Goal: Task Accomplishment & Management: Manage account settings

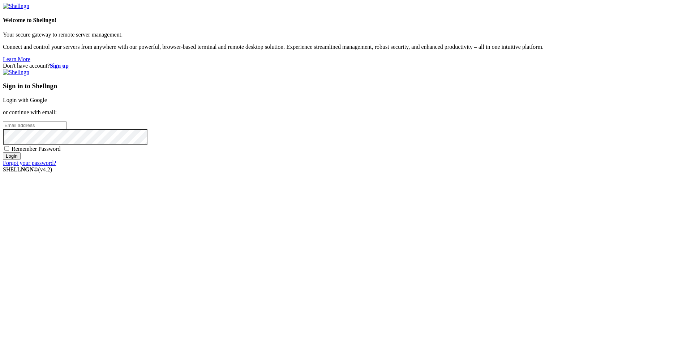
click at [47, 103] on link "Login with Google" at bounding box center [25, 100] width 44 height 6
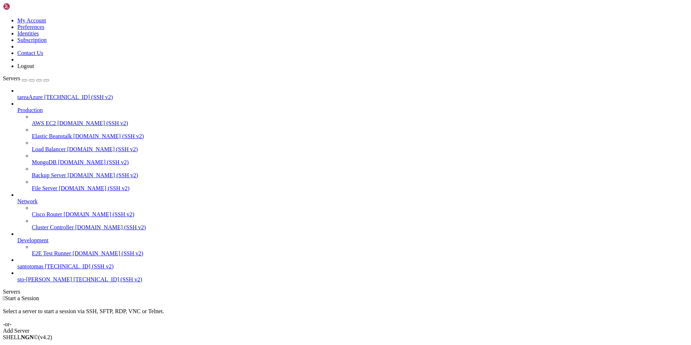
click at [407, 327] on link "Add Server" at bounding box center [345, 330] width 685 height 7
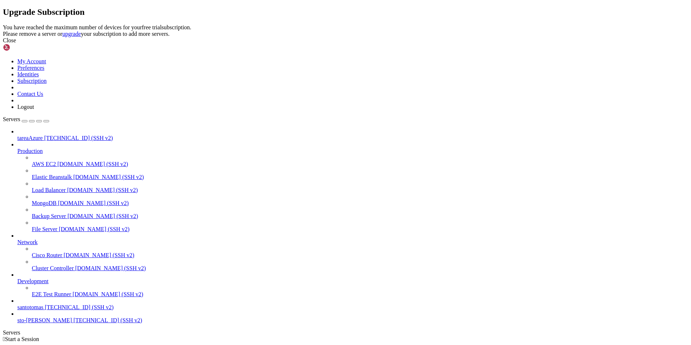
click at [431, 44] on div "Close" at bounding box center [345, 40] width 685 height 7
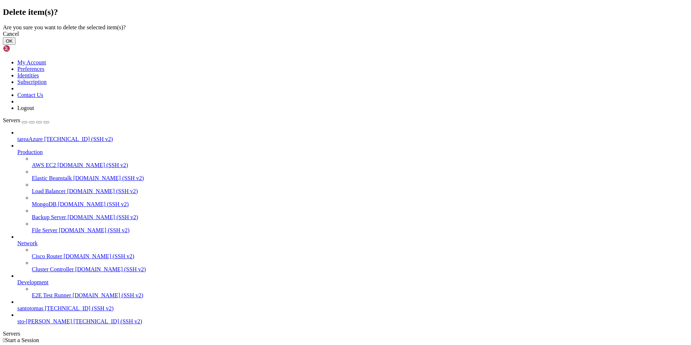
click at [16, 45] on button "OK" at bounding box center [9, 41] width 13 height 8
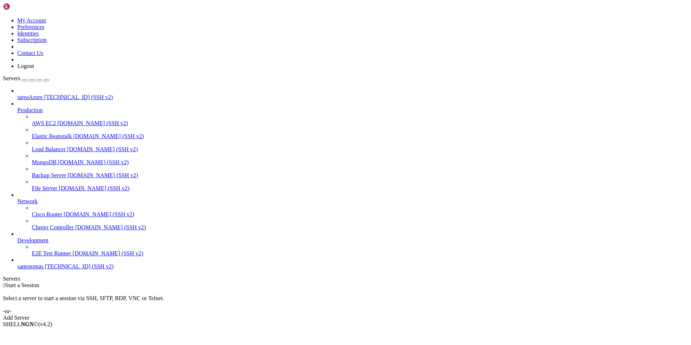
click at [25, 80] on div "button" at bounding box center [25, 80] width 0 height 0
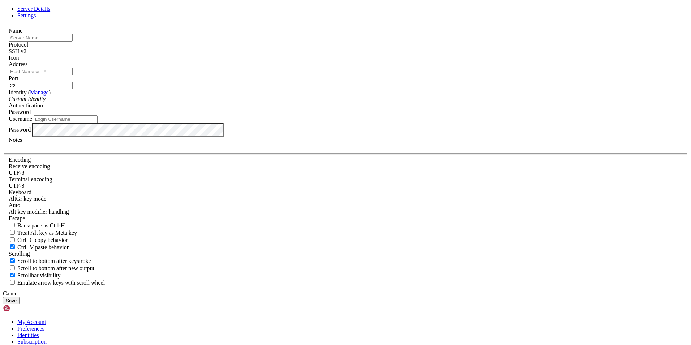
click at [73, 42] on input "text" at bounding box center [41, 38] width 64 height 8
type input "sreveractividad"
click at [73, 75] on input "Address" at bounding box center [41, 72] width 64 height 8
paste input "[TECHNICAL_ID]"
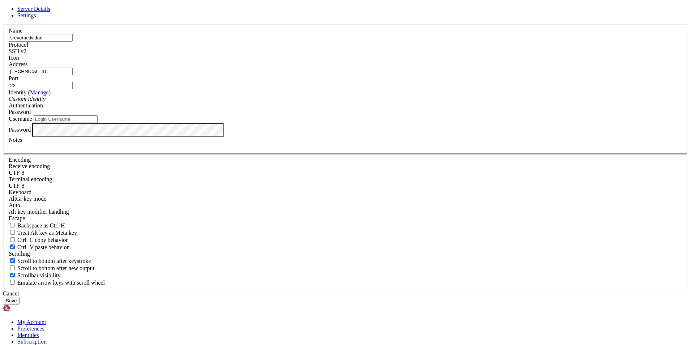
type input "[TECHNICAL_ID]"
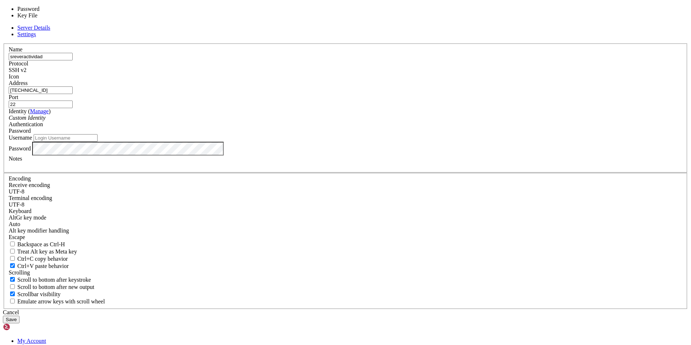
click at [414, 134] on div "Password" at bounding box center [346, 131] width 674 height 7
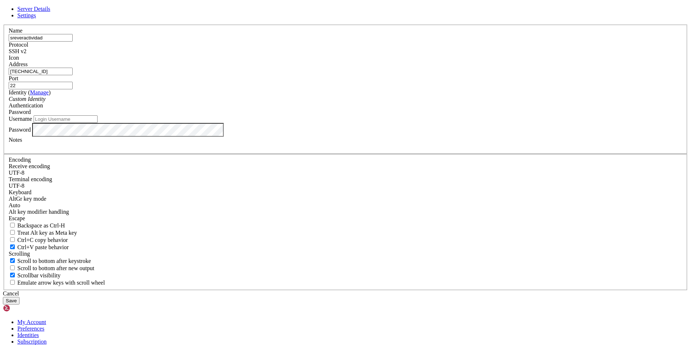
click at [98, 123] on input "Username" at bounding box center [66, 119] width 64 height 8
type input "BenjaminUrbina1"
click at [20, 297] on button "Save" at bounding box center [11, 301] width 17 height 8
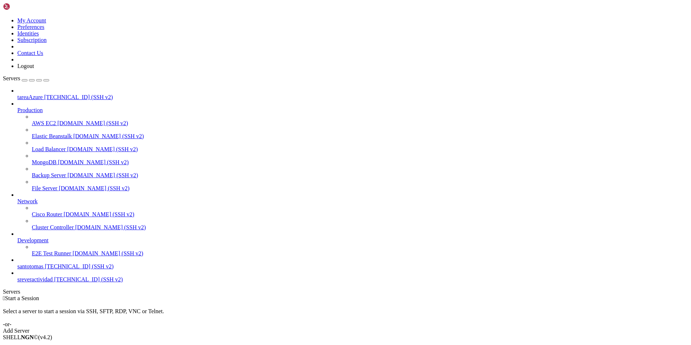
click at [60, 282] on span "[TECHNICAL_ID] (SSH v2)" at bounding box center [88, 279] width 69 height 6
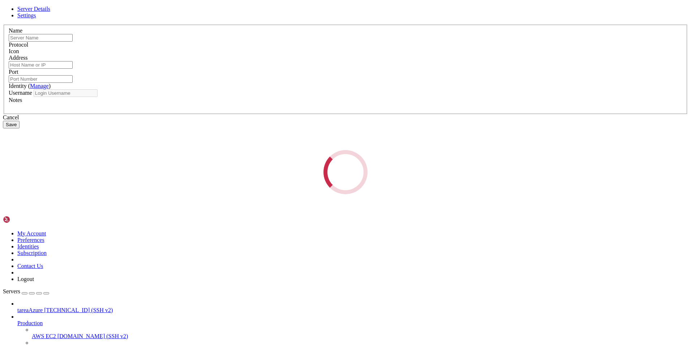
type input "sreveractividad"
type input "[TECHNICAL_ID]"
type input "22"
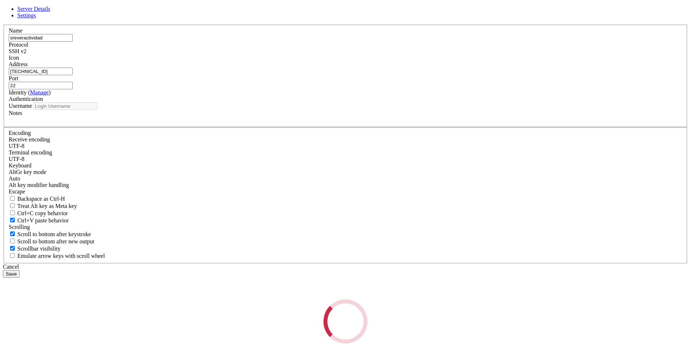
type input "BenjaminUrbina1"
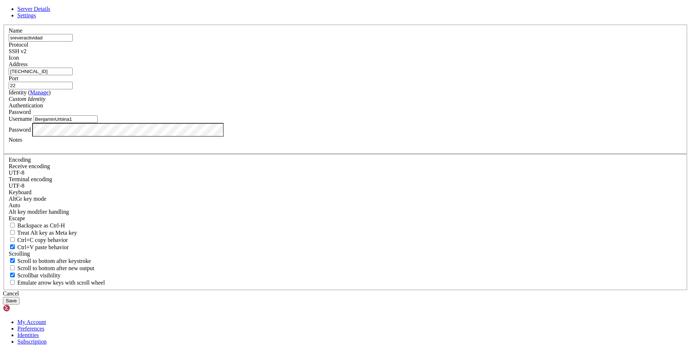
drag, startPoint x: 313, startPoint y: 108, endPoint x: 163, endPoint y: 115, distance: 150.9
click at [163, 115] on div "Server Details Settings Name sreveractividad Protocol SSH v2 Icon" at bounding box center [345, 155] width 685 height 298
type input "Apache"
click at [98, 123] on input "BenjaminUrbina1" at bounding box center [66, 119] width 64 height 8
click at [304, 137] on div "Password" at bounding box center [346, 130] width 674 height 14
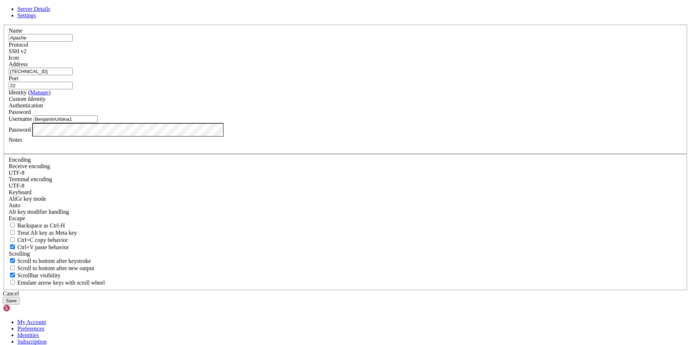
click at [173, 218] on div "Server Details Settings Name Apache Protocol SSH v2 Icon" at bounding box center [345, 155] width 685 height 298
click at [20, 297] on button "Save" at bounding box center [11, 301] width 17 height 8
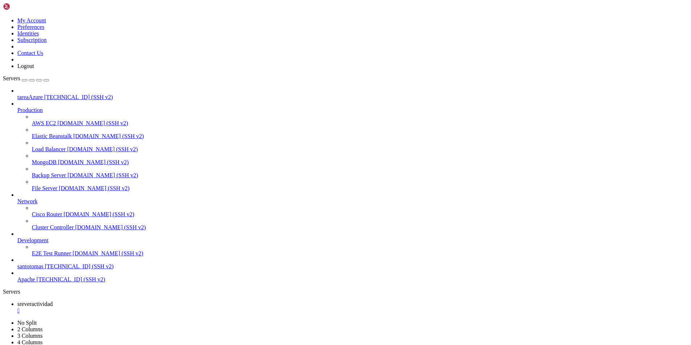
click at [38, 282] on span "[TECHNICAL_ID] (SSH v2)" at bounding box center [70, 279] width 69 height 6
click at [35, 282] on span "Apache" at bounding box center [26, 279] width 18 height 6
